Goal: Task Accomplishment & Management: Manage account settings

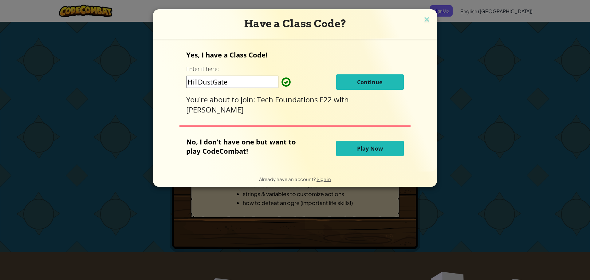
click at [380, 85] on span "Continue" at bounding box center [369, 81] width 25 height 7
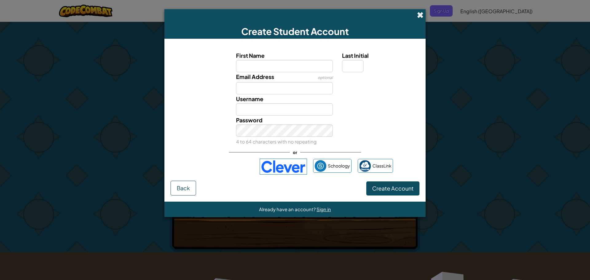
click at [417, 14] on span at bounding box center [420, 15] width 6 height 6
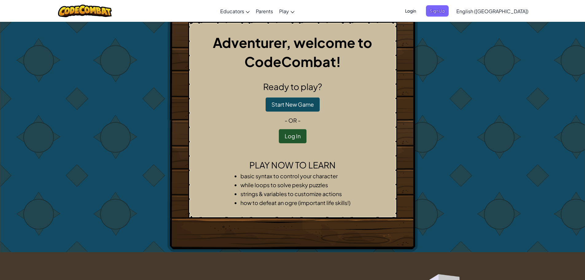
click at [420, 9] on span "Login" at bounding box center [410, 10] width 18 height 11
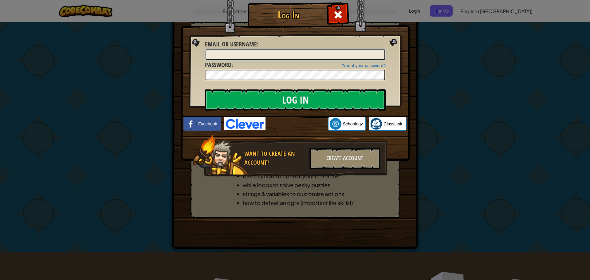
click at [311, 52] on input "Email or Username :" at bounding box center [294, 54] width 179 height 10
type input "[EMAIL_ADDRESS][DOMAIN_NAME]"
click at [205, 89] on input "Log In" at bounding box center [295, 99] width 181 height 21
